Goal: Task Accomplishment & Management: Manage account settings

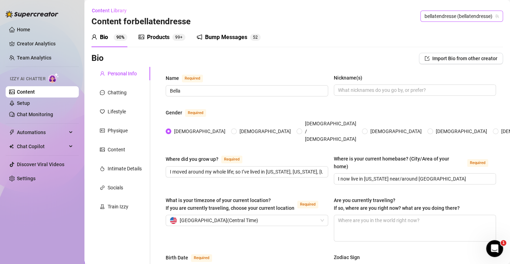
click at [430, 17] on span "bellatendresse (bellatendresse)" at bounding box center [461, 16] width 74 height 11
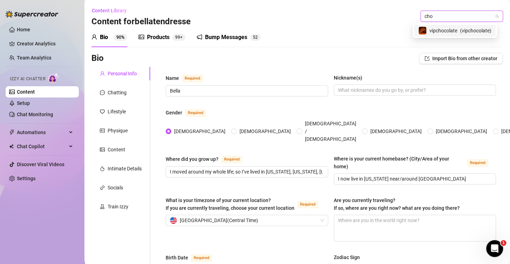
type input "ch"
click at [448, 25] on div "ChloeLove ( chloelovesme )" at bounding box center [455, 31] width 82 height 12
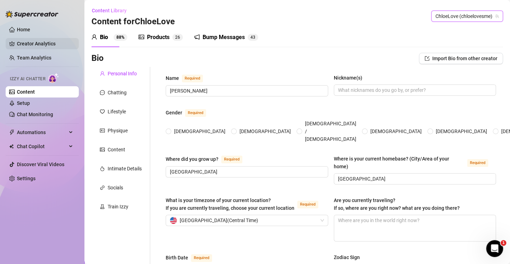
type input "[PERSON_NAME]"
type input "[GEOGRAPHIC_DATA]"
type input "Straight"
type input "Single"
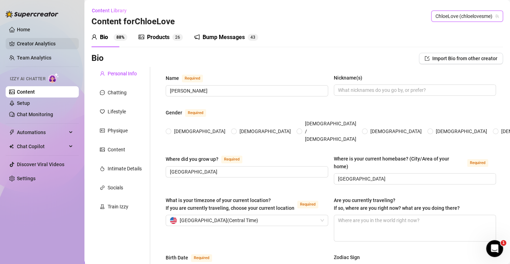
type input "2 cats, Ivy and Angel. Ivy is 9 angel is 2"
type input "Unemployed and depressed"
type input "Hairstyling/fashion set"
type input "Highschool Diploma"
type input "Catholic"
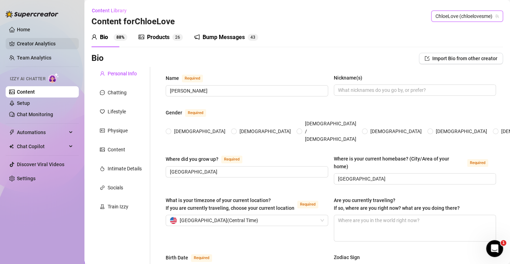
type input "Moderate but stands on Equality and Social Justice"
type textarea "My goal is to be wealthy and respected surrounded by people special to me."
type textarea "Crashing out over all of my pasts heartbreaks"
type textarea "I won a national hot dog eating contest in 2023, and I can hold my breath for u…"
type textarea "I do not like fans referring to me by my legal name or mentioning any family/pe…"
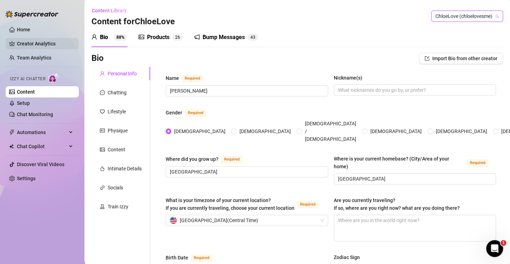
radio input "true"
type input "May 28th, 1999"
click at [69, 132] on div "Automations" at bounding box center [42, 132] width 73 height 11
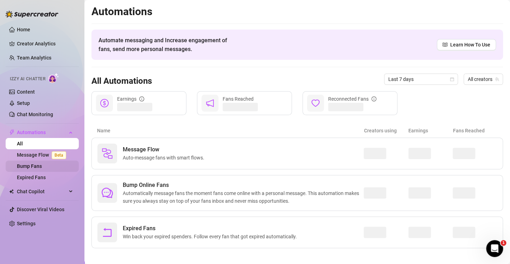
click at [36, 164] on link "Bump Fans" at bounding box center [29, 166] width 25 height 6
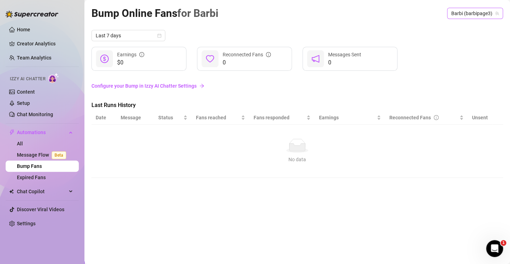
click at [493, 14] on span "Barbi (barbipage3)" at bounding box center [474, 13] width 47 height 11
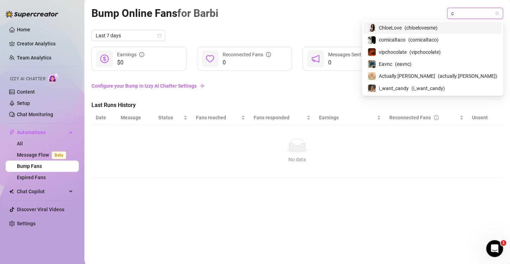
type input "ch"
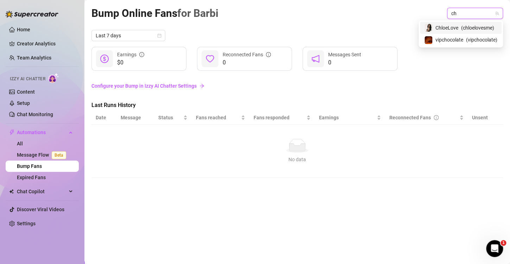
click at [461, 28] on span "( chloelovesme )" at bounding box center [477, 28] width 33 height 8
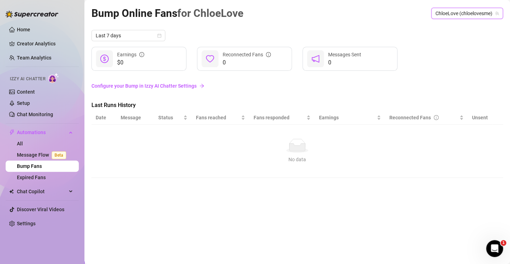
click at [170, 84] on link "Configure your Bump in Izzy AI Chatter Settings" at bounding box center [296, 86] width 411 height 8
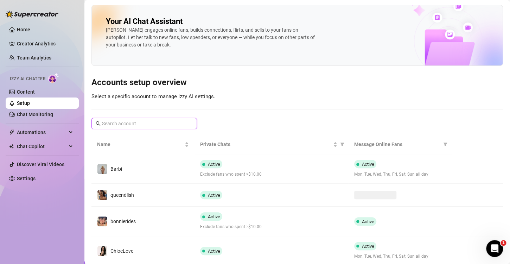
click at [167, 122] on input "text" at bounding box center [144, 124] width 85 height 8
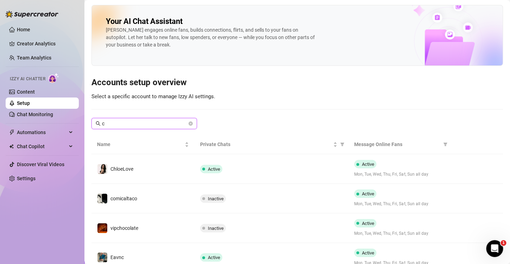
type input "ch"
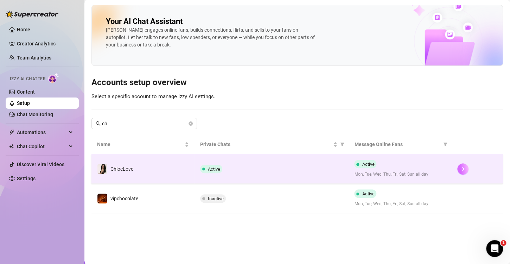
click at [458, 170] on button "button" at bounding box center [462, 168] width 11 height 11
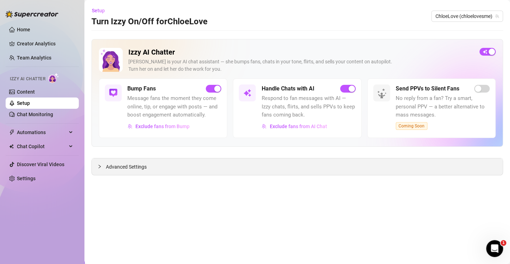
click at [317, 168] on div "Advanced Settings" at bounding box center [297, 166] width 411 height 17
click at [99, 165] on icon "collapsed" at bounding box center [99, 166] width 4 height 4
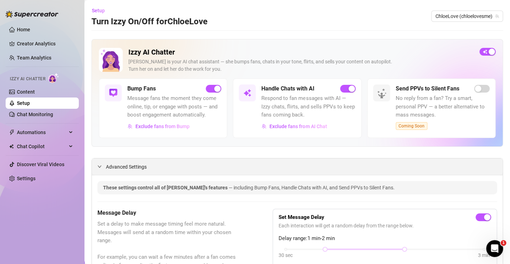
click at [115, 165] on span "Advanced Settings" at bounding box center [126, 167] width 41 height 8
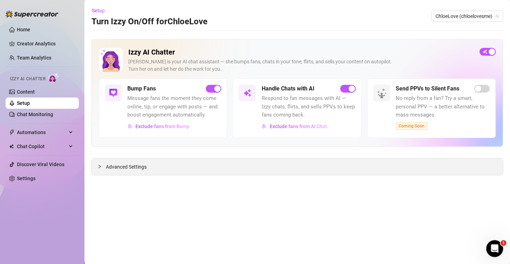
click at [130, 163] on span "Advanced Settings" at bounding box center [126, 167] width 41 height 8
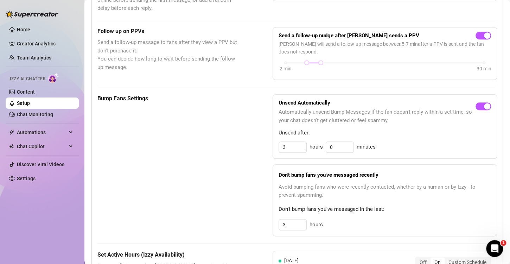
scroll to position [316, 0]
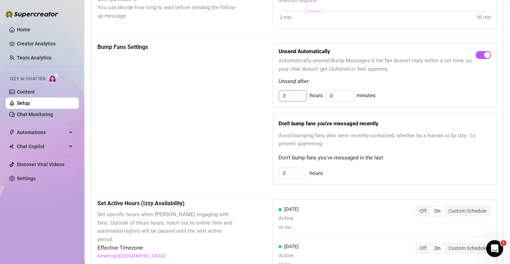
click at [240, 102] on div "Bump Fans Settings Unsend Automatically Automatically unsend Bump Messages if t…" at bounding box center [296, 114] width 399 height 142
click at [291, 93] on input "3" at bounding box center [292, 95] width 27 height 11
type input "2"
click at [292, 101] on input "3" at bounding box center [292, 95] width 27 height 11
click at [220, 169] on div "Bump Fans Settings" at bounding box center [167, 114] width 140 height 142
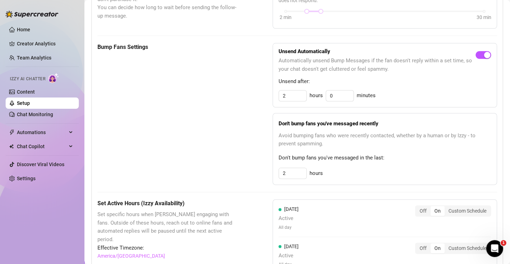
type input "3"
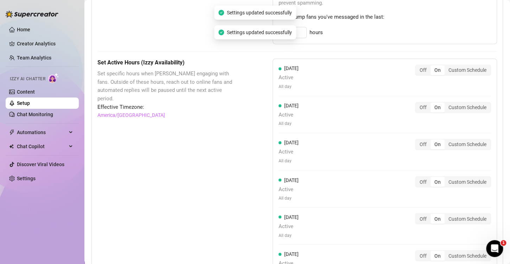
scroll to position [246, 0]
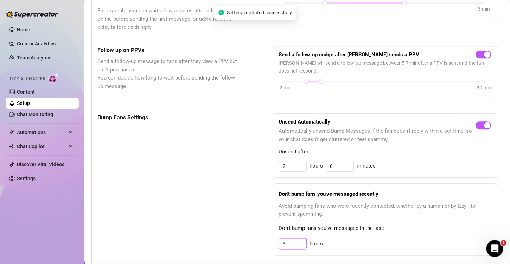
click at [290, 171] on input "3" at bounding box center [292, 166] width 27 height 11
click at [215, 225] on div "Bump Fans Settings" at bounding box center [167, 184] width 140 height 142
type input "3"
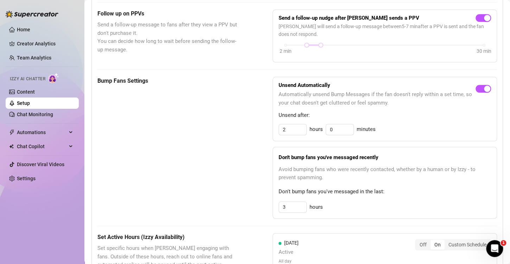
scroll to position [387, 0]
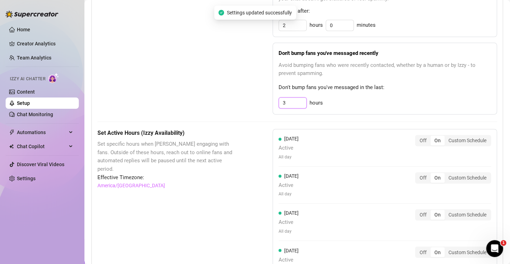
click at [296, 101] on input "3" at bounding box center [292, 102] width 27 height 11
click at [345, 100] on div "2 hours" at bounding box center [384, 102] width 212 height 11
type input "3"
click at [288, 31] on input "3" at bounding box center [292, 25] width 27 height 11
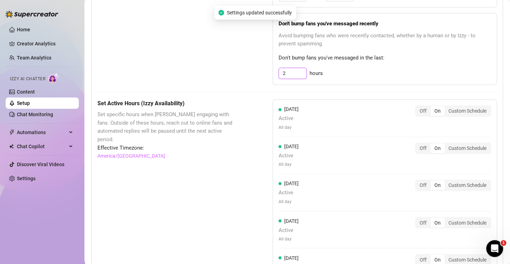
scroll to position [381, 0]
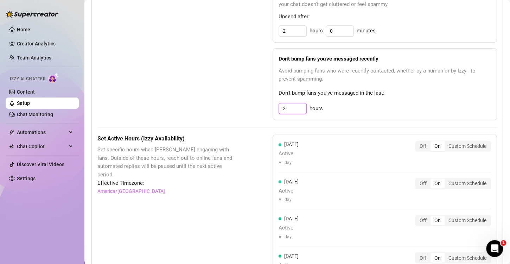
type input "3"
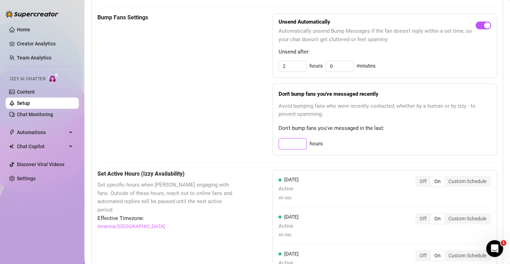
click at [293, 138] on input at bounding box center [292, 143] width 27 height 11
click at [227, 147] on div "Bump Fans Settings" at bounding box center [167, 84] width 140 height 142
type input "3"
click at [295, 66] on input "2" at bounding box center [292, 66] width 27 height 11
type input "3"
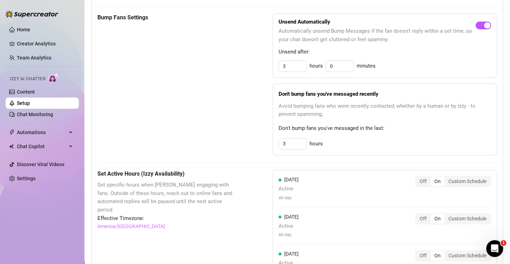
click at [246, 97] on div "Bump Fans Settings Unsend Automatically Automatically unsend Bump Messages if t…" at bounding box center [296, 84] width 399 height 142
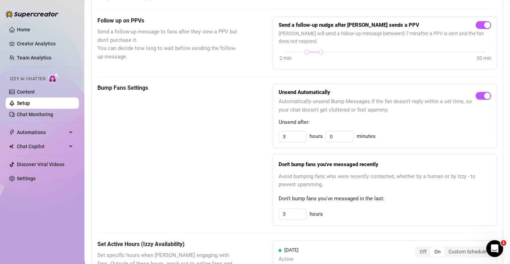
scroll to position [311, 0]
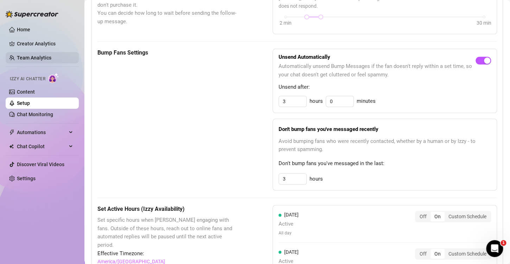
click at [38, 59] on link "Team Analytics" at bounding box center [34, 58] width 34 height 6
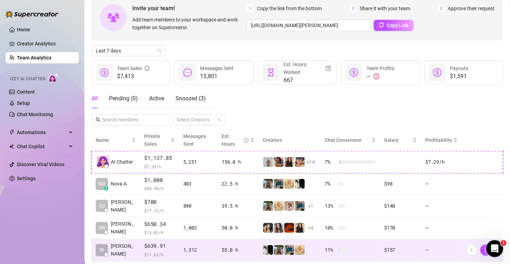
scroll to position [185, 0]
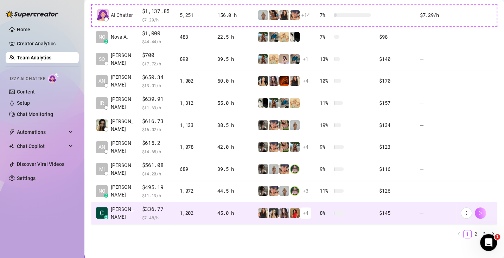
click at [481, 211] on icon "right" at bounding box center [480, 213] width 5 height 5
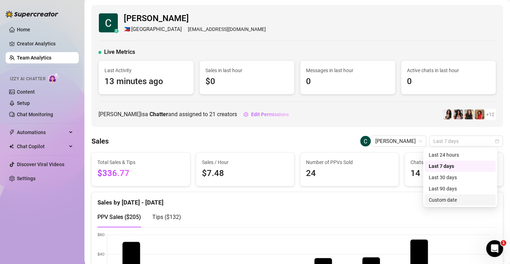
click at [443, 197] on div "Custom date" at bounding box center [460, 200] width 63 height 8
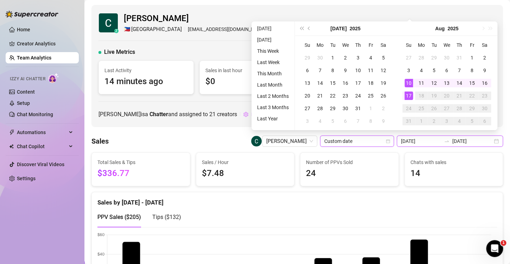
click at [420, 143] on input "2025-08-10" at bounding box center [421, 141] width 40 height 8
click at [485, 82] on div "16" at bounding box center [484, 83] width 8 height 8
type input "2025-08-16"
click at [483, 83] on span "0" at bounding box center [448, 81] width 83 height 13
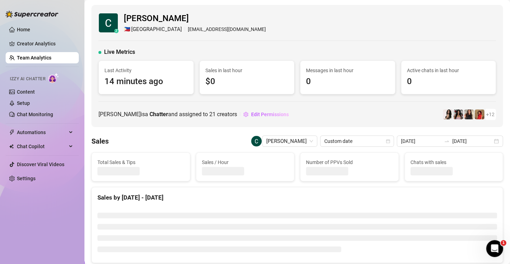
click at [486, 83] on div "Active chats in last hour 0" at bounding box center [448, 77] width 95 height 33
type input "2025-08-16"
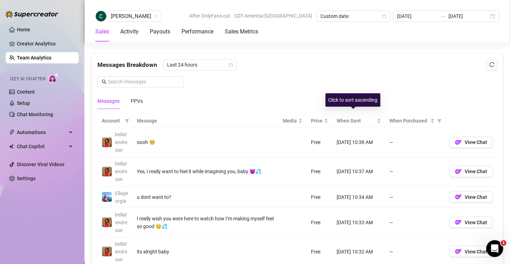
scroll to position [457, 0]
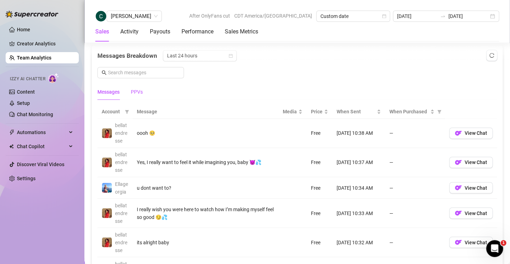
click at [137, 89] on div "PPVs" at bounding box center [137, 92] width 12 height 8
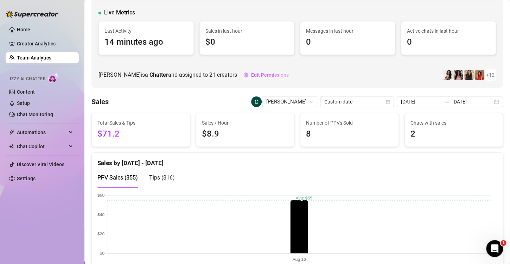
scroll to position [0, 0]
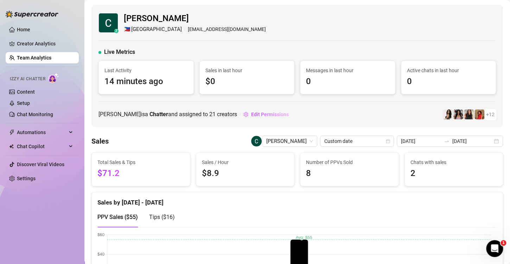
click at [32, 59] on link "Team Analytics" at bounding box center [34, 58] width 34 height 6
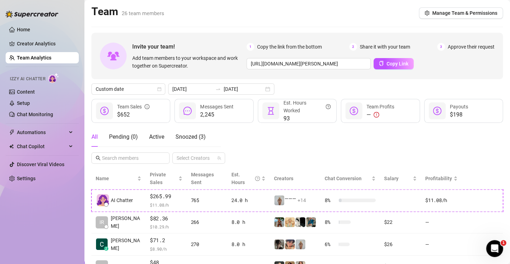
scroll to position [176, 0]
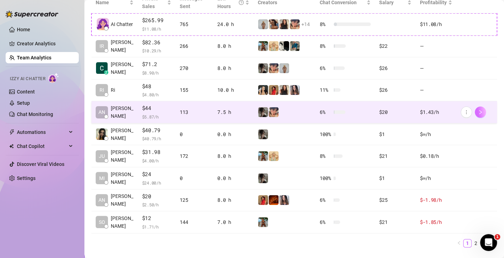
click at [480, 110] on icon "right" at bounding box center [480, 112] width 5 height 5
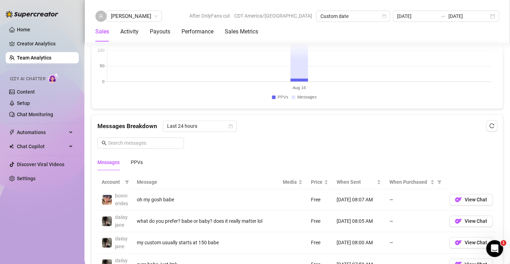
scroll to position [422, 0]
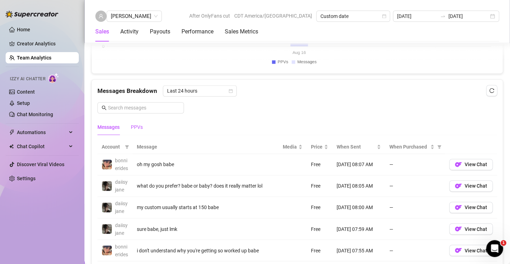
click at [142, 125] on div "PPVs" at bounding box center [137, 127] width 12 height 8
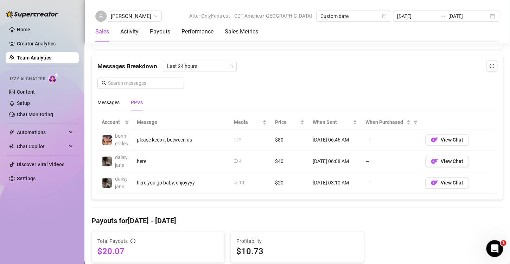
scroll to position [387, 0]
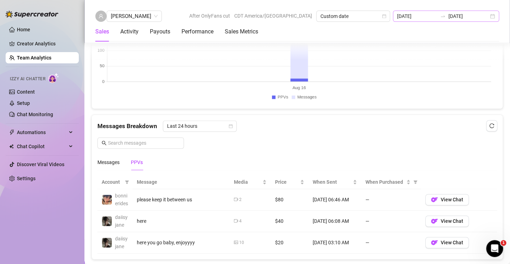
click at [494, 17] on div "2025-08-16 2025-08-16" at bounding box center [446, 16] width 106 height 11
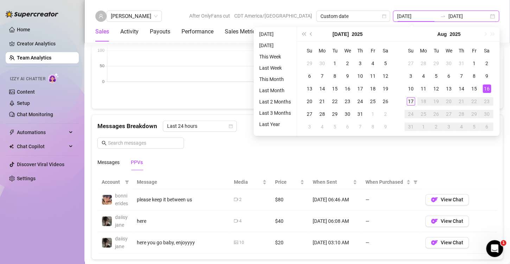
type input "2025-08-17"
click at [414, 106] on td "17" at bounding box center [410, 101] width 13 height 13
click at [413, 100] on div "17" at bounding box center [410, 101] width 8 height 8
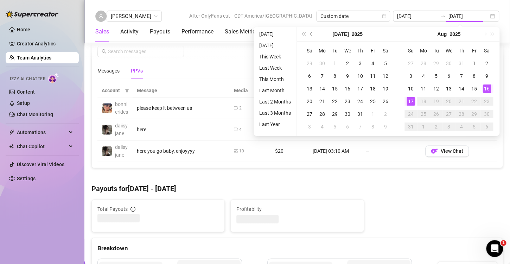
type input "2025-08-17"
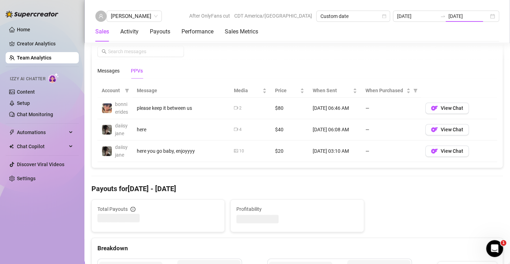
click at [384, 151] on td "—" at bounding box center [391, 150] width 60 height 21
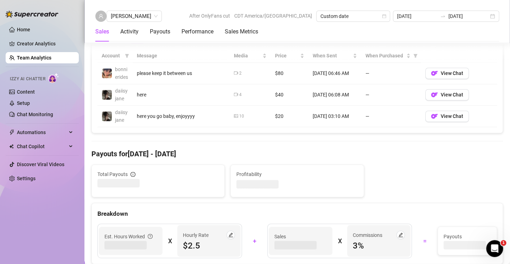
click at [368, 159] on h4 "Payouts for Aug 17 - Aug 17" at bounding box center [296, 154] width 411 height 10
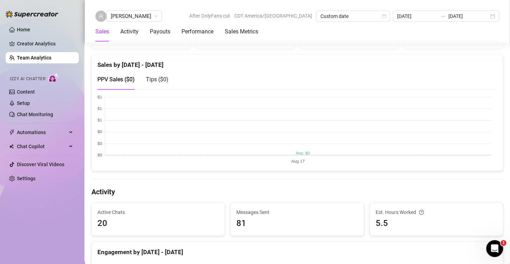
scroll to position [141, 0]
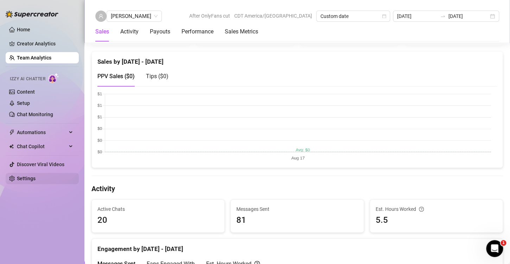
click at [27, 180] on link "Settings" at bounding box center [26, 178] width 19 height 6
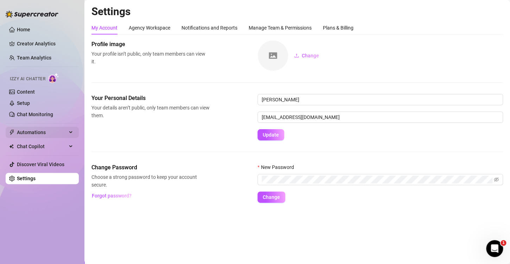
click at [70, 131] on div "Automations" at bounding box center [42, 132] width 73 height 11
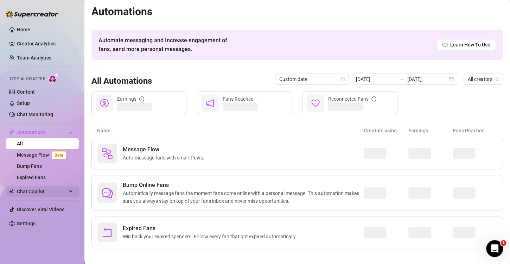
click at [70, 186] on div "Chat Copilot" at bounding box center [42, 191] width 73 height 11
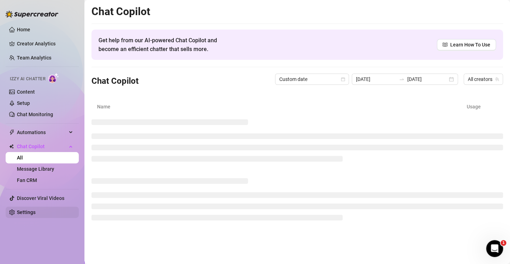
click at [31, 212] on link "Settings" at bounding box center [26, 212] width 19 height 6
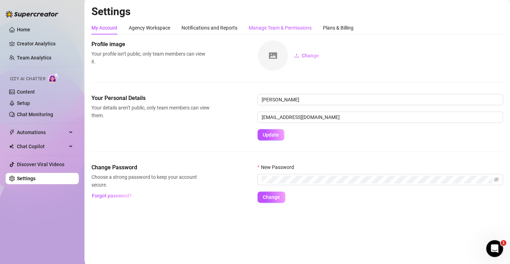
click at [273, 29] on div "Manage Team & Permissions" at bounding box center [280, 28] width 63 height 8
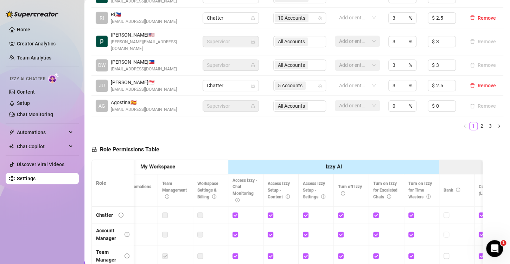
scroll to position [378, 0]
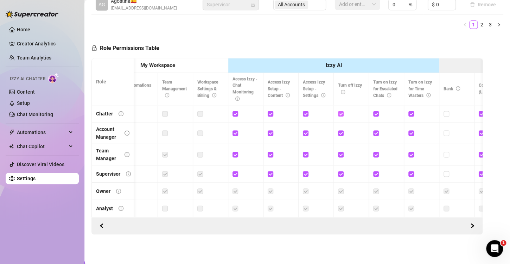
click at [340, 111] on input "checkbox" at bounding box center [340, 113] width 5 height 5
checkbox input "false"
click at [411, 111] on input "checkbox" at bounding box center [410, 113] width 5 height 5
checkbox input "false"
click at [377, 111] on input "checkbox" at bounding box center [375, 113] width 5 height 5
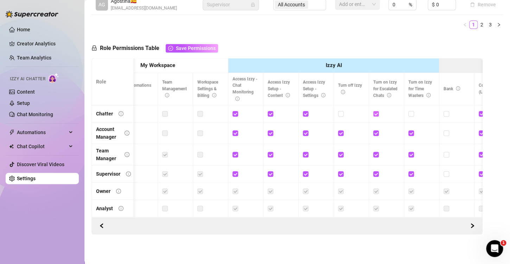
checkbox input "false"
click at [304, 111] on input "checkbox" at bounding box center [305, 113] width 5 height 5
click at [306, 111] on input "checkbox" at bounding box center [305, 113] width 5 height 5
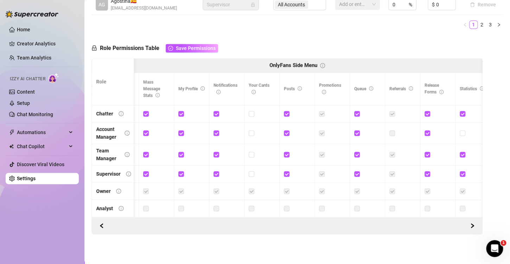
scroll to position [0, 0]
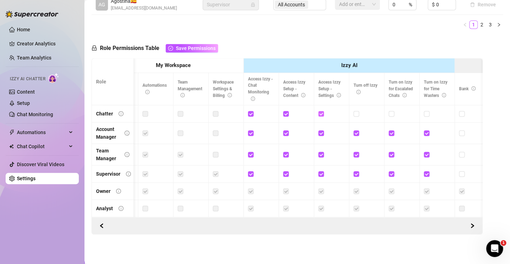
click at [322, 111] on input "checkbox" at bounding box center [320, 113] width 5 height 5
checkbox input "false"
click at [285, 111] on input "checkbox" at bounding box center [285, 113] width 5 height 5
checkbox input "false"
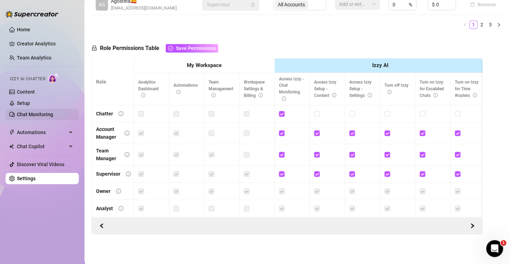
click at [32, 116] on link "Chat Monitoring" at bounding box center [35, 114] width 36 height 6
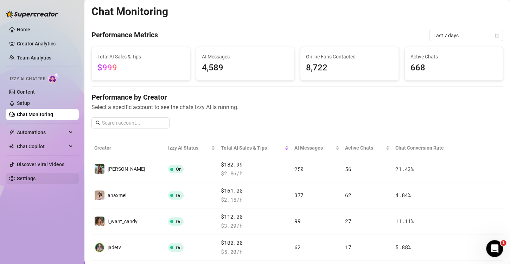
click at [32, 178] on link "Settings" at bounding box center [26, 178] width 19 height 6
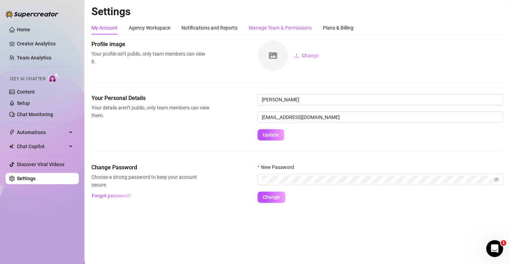
click at [271, 27] on div "Manage Team & Permissions" at bounding box center [280, 28] width 63 height 8
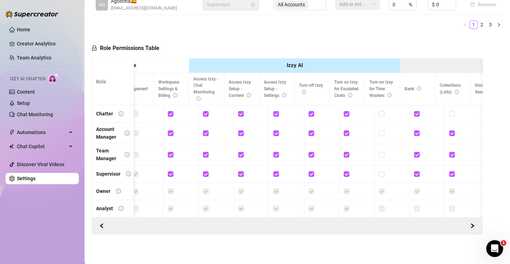
scroll to position [0, 111]
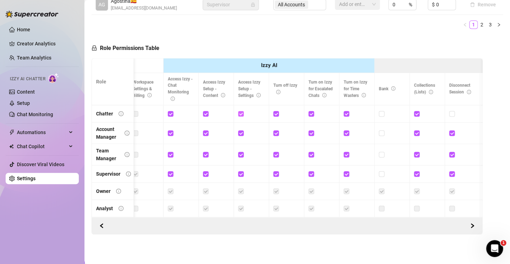
click at [240, 111] on input "checkbox" at bounding box center [240, 113] width 5 height 5
checkbox input "false"
click at [274, 111] on input "checkbox" at bounding box center [275, 113] width 5 height 5
checkbox input "false"
click at [311, 111] on input "checkbox" at bounding box center [310, 113] width 5 height 5
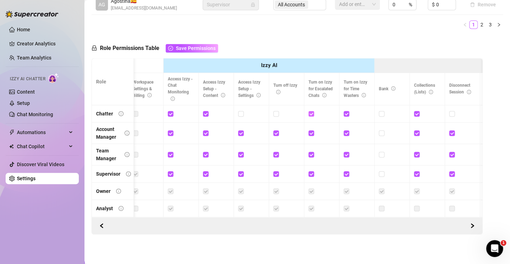
checkbox input "false"
click at [346, 111] on input "checkbox" at bounding box center [346, 113] width 5 height 5
checkbox input "false"
click at [202, 45] on span "Save Permissions" at bounding box center [196, 48] width 40 height 6
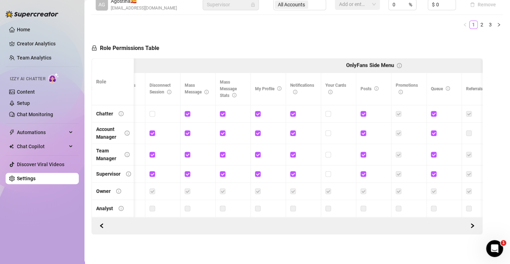
scroll to position [0, 0]
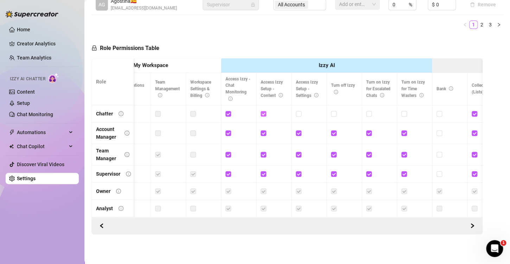
click at [264, 111] on input "checkbox" at bounding box center [263, 113] width 5 height 5
checkbox input "false"
click at [206, 45] on span "Save Permissions" at bounding box center [196, 48] width 40 height 6
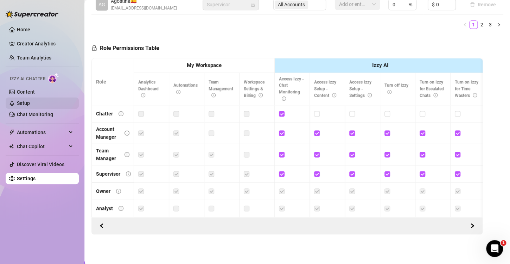
click at [29, 100] on link "Setup" at bounding box center [23, 103] width 13 height 6
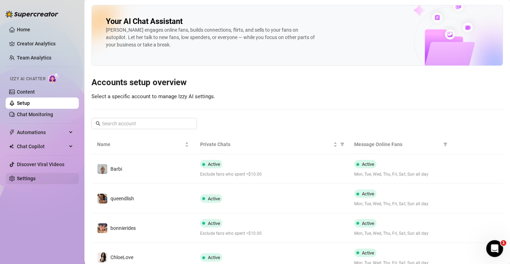
click at [27, 177] on link "Settings" at bounding box center [26, 178] width 19 height 6
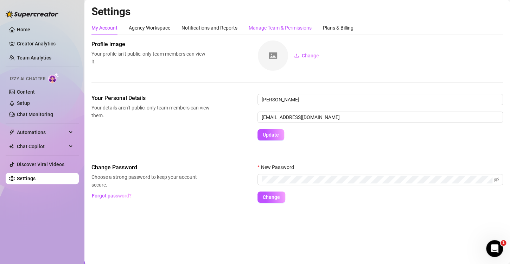
click at [263, 28] on div "Manage Team & Permissions" at bounding box center [280, 28] width 63 height 8
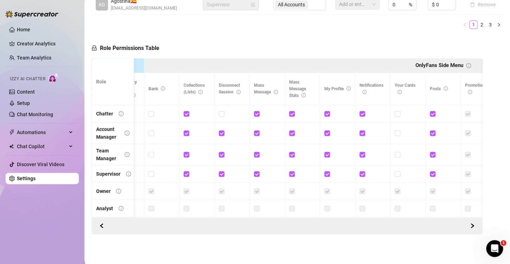
scroll to position [0, 356]
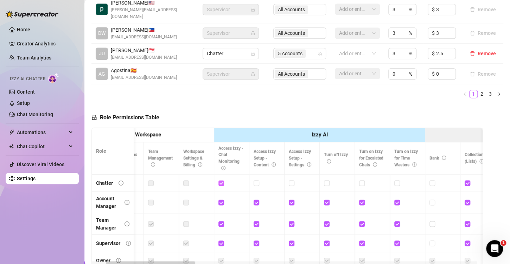
click at [220, 181] on input "checkbox" at bounding box center [220, 182] width 5 height 5
checkbox input "false"
click at [193, 115] on span "Save Permissions" at bounding box center [196, 118] width 40 height 6
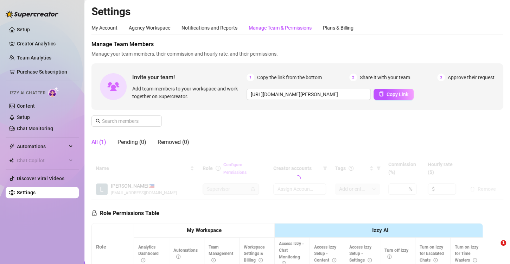
click at [258, 32] on div "Manage Team & Permissions" at bounding box center [280, 27] width 63 height 13
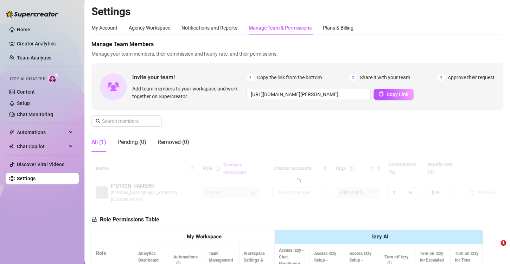
type input "[URL][DOMAIN_NAME][PERSON_NAME]"
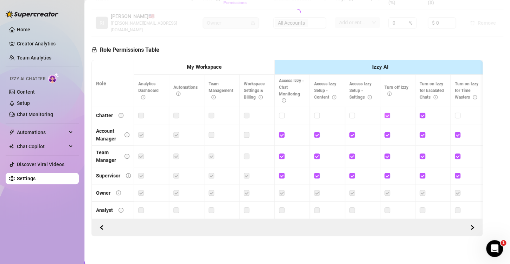
click at [387, 37] on div at bounding box center [296, 12] width 411 height 49
click at [424, 37] on div at bounding box center [296, 12] width 411 height 49
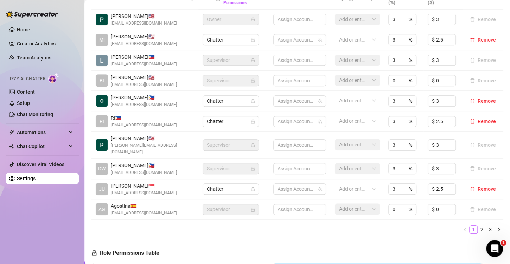
scroll to position [378, 0]
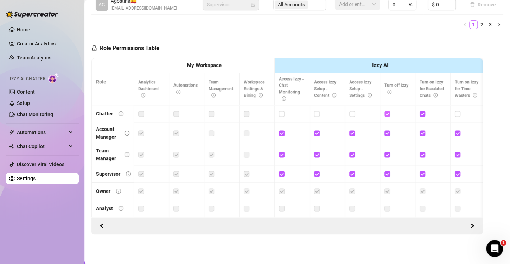
click at [388, 111] on input "checkbox" at bounding box center [386, 113] width 5 height 5
checkbox input "false"
click at [422, 111] on input "checkbox" at bounding box center [421, 113] width 5 height 5
checkbox input "false"
click at [203, 45] on span "Save Permissions" at bounding box center [196, 48] width 40 height 6
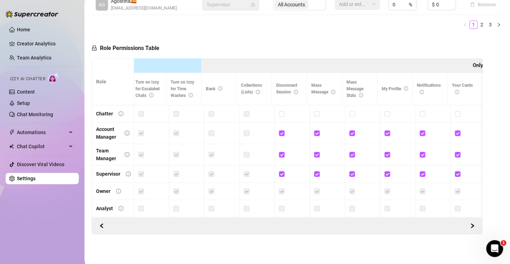
scroll to position [0, 0]
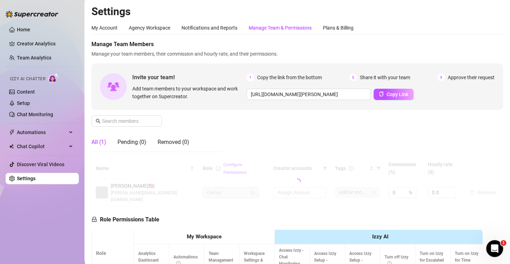
click at [283, 25] on div "Manage Team & Permissions" at bounding box center [280, 28] width 63 height 8
click at [272, 28] on div "Manage Team & Permissions" at bounding box center [280, 28] width 63 height 8
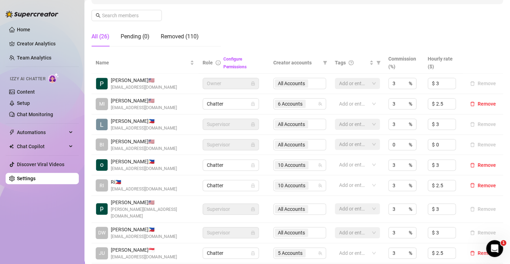
scroll to position [378, 0]
